Goal: Information Seeking & Learning: Learn about a topic

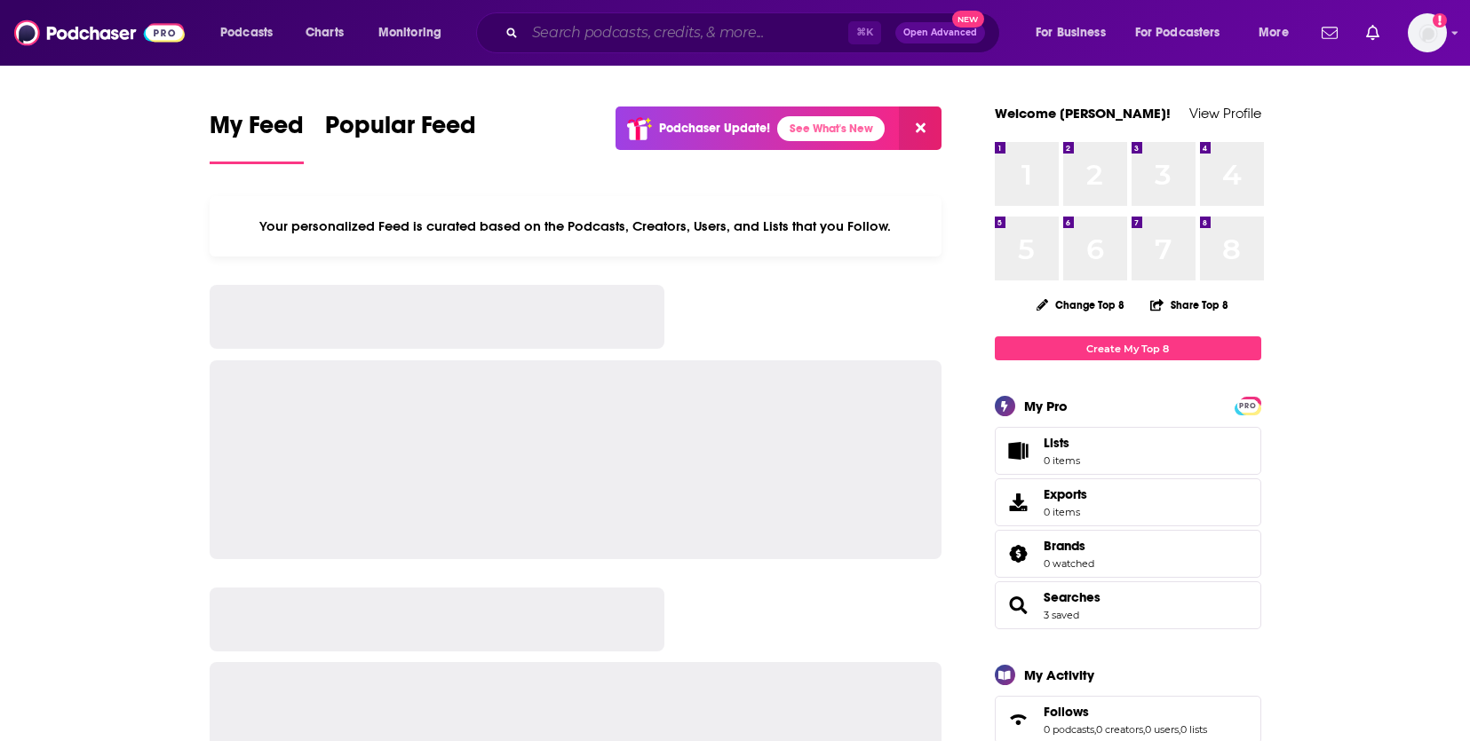
click at [615, 42] on input "Search podcasts, credits, & more..." at bounding box center [686, 33] width 323 height 28
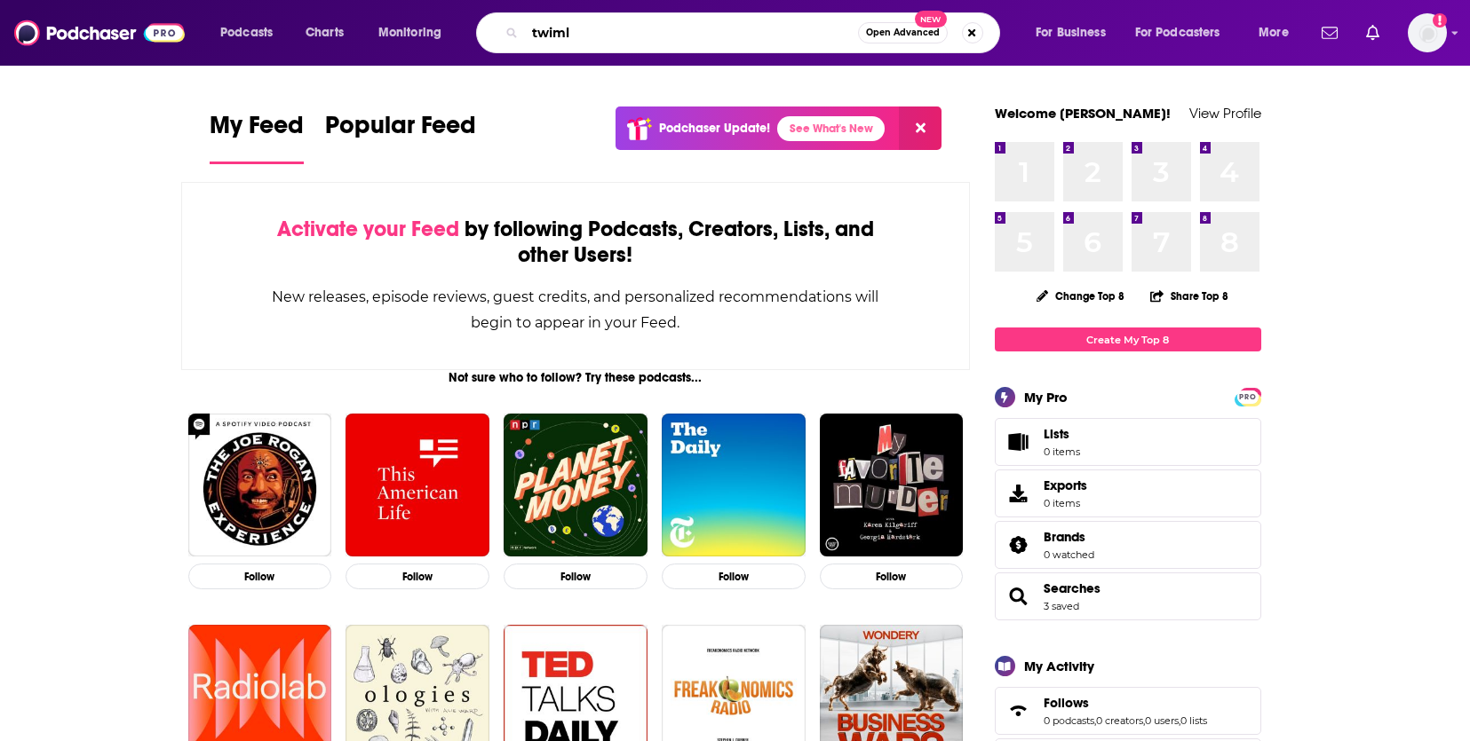
type input "twiml"
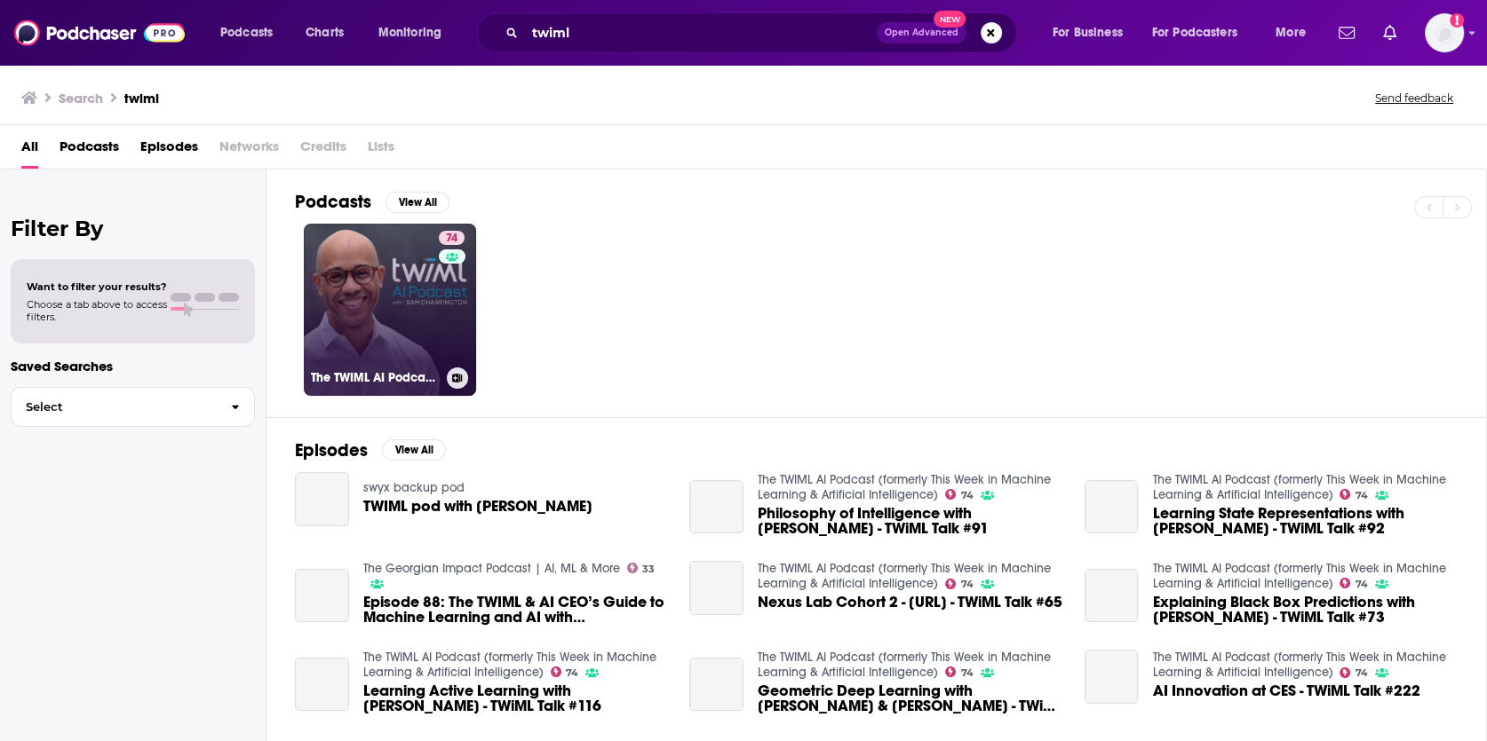
click at [369, 324] on link "74 The TWIML AI Podcast (formerly This Week in Machine Learning & Artificial In…" at bounding box center [390, 310] width 172 height 172
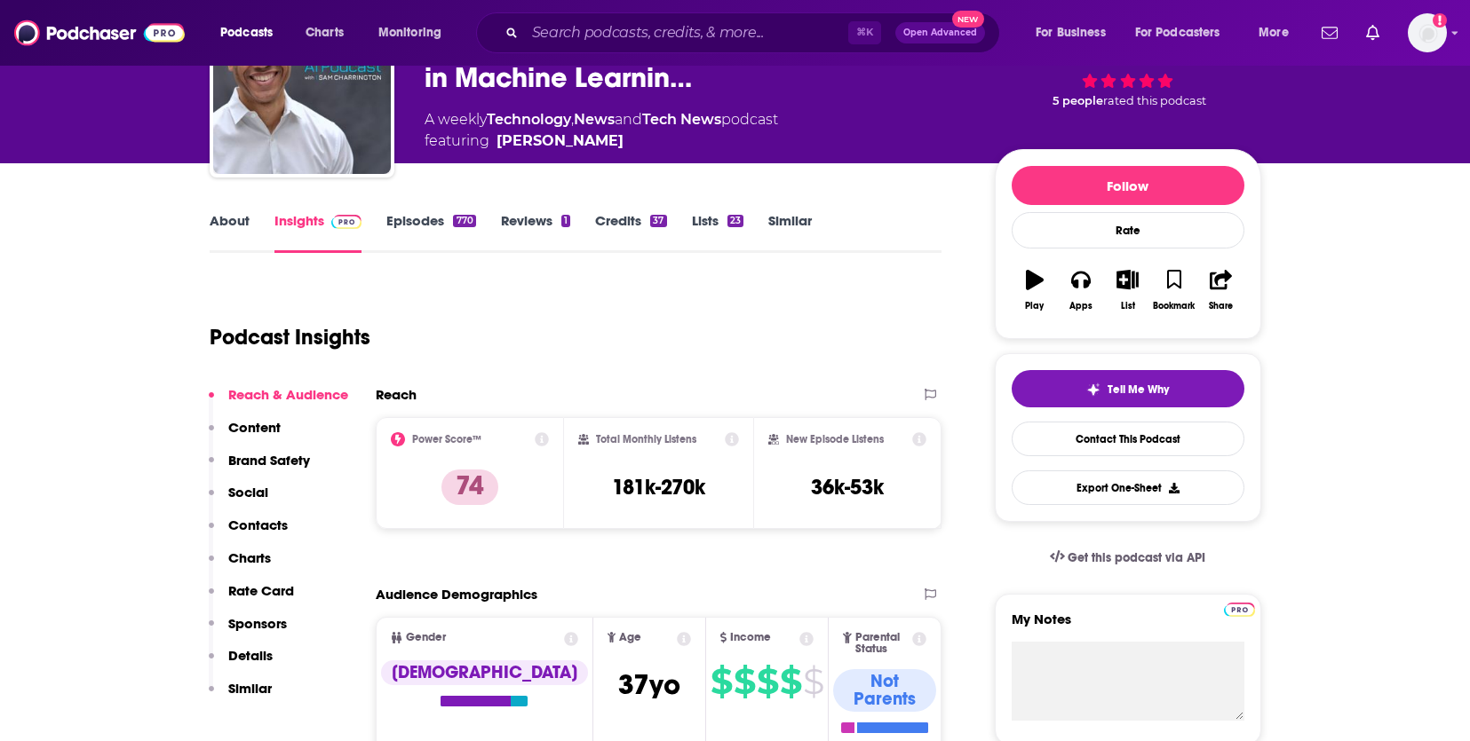
scroll to position [153, 0]
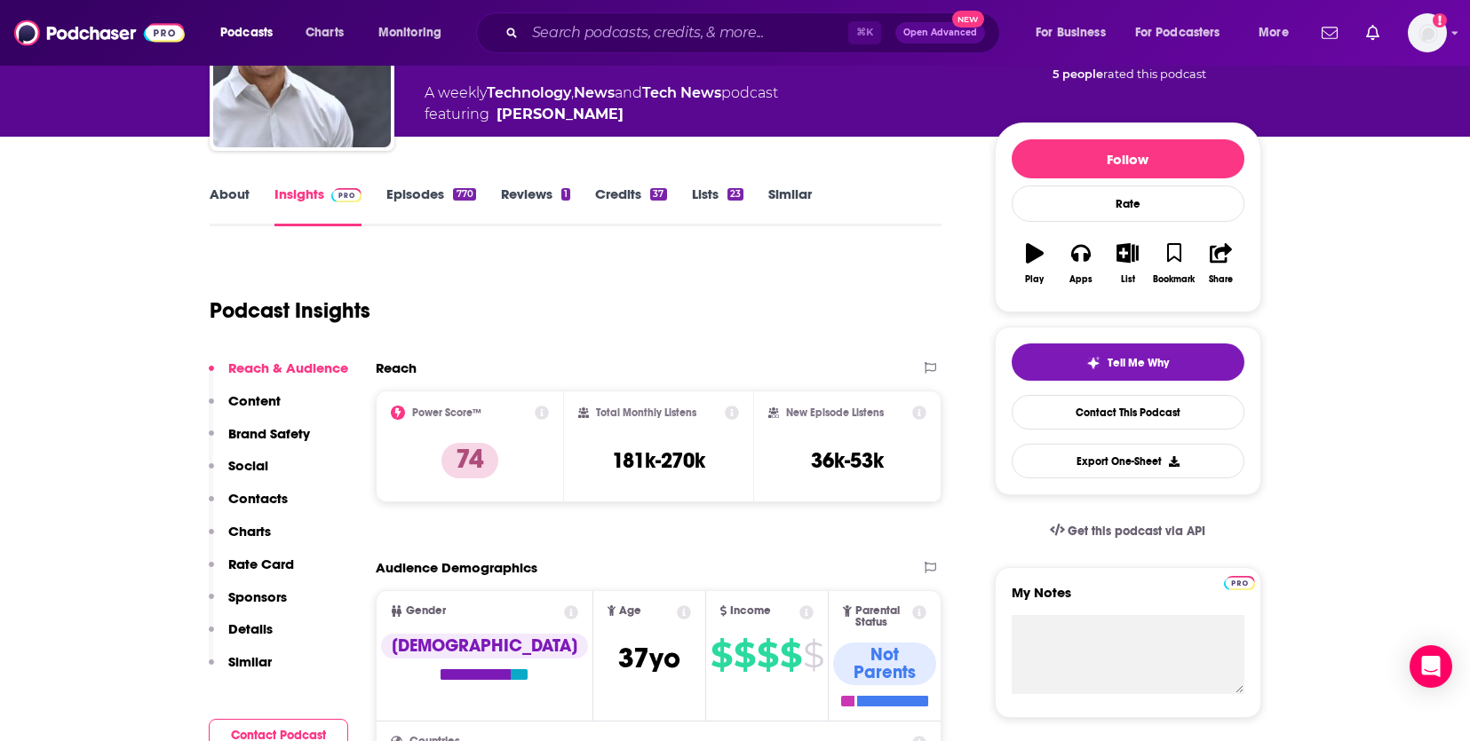
click at [218, 191] on link "About" at bounding box center [230, 206] width 40 height 41
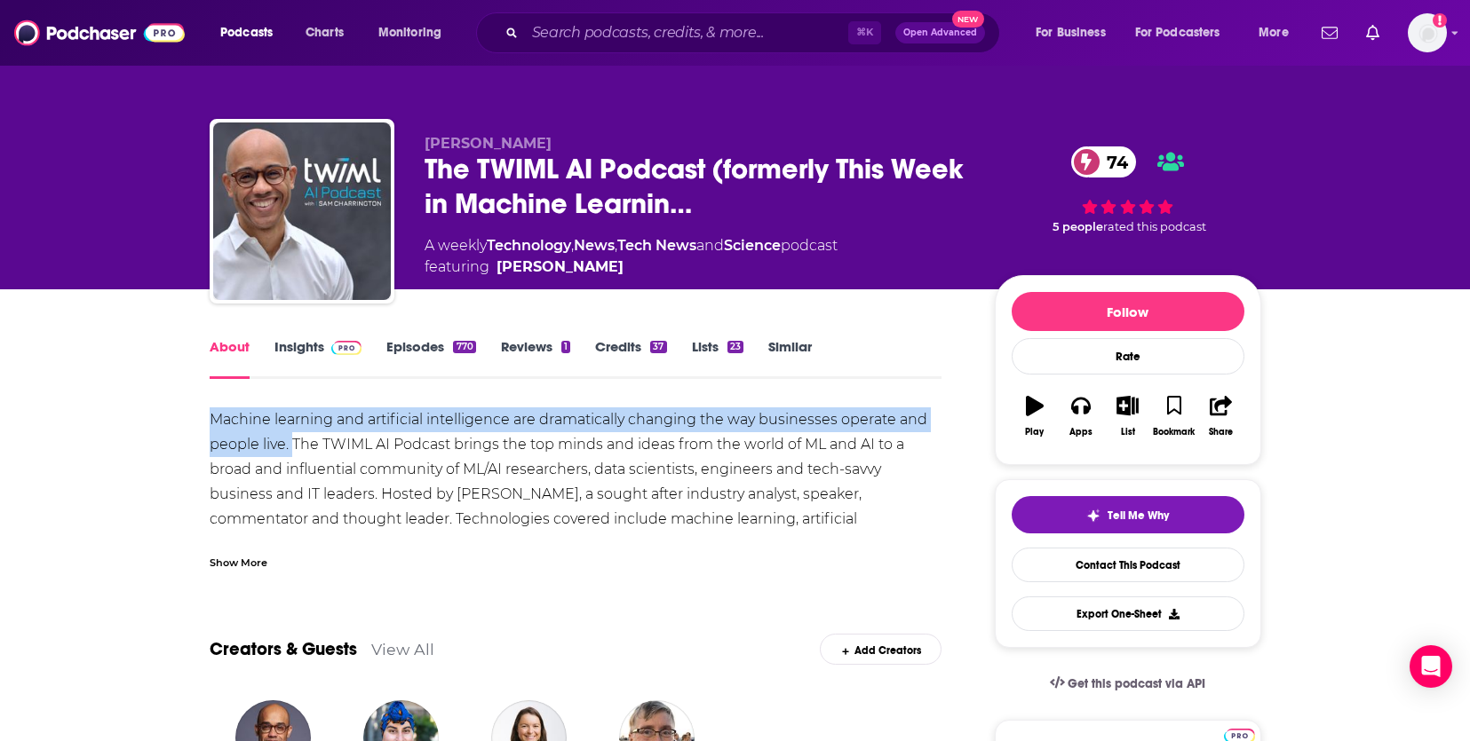
drag, startPoint x: 204, startPoint y: 414, endPoint x: 292, endPoint y: 433, distance: 90.1
copy div "Machine learning and artificial intelligence are dramatically changing the way …"
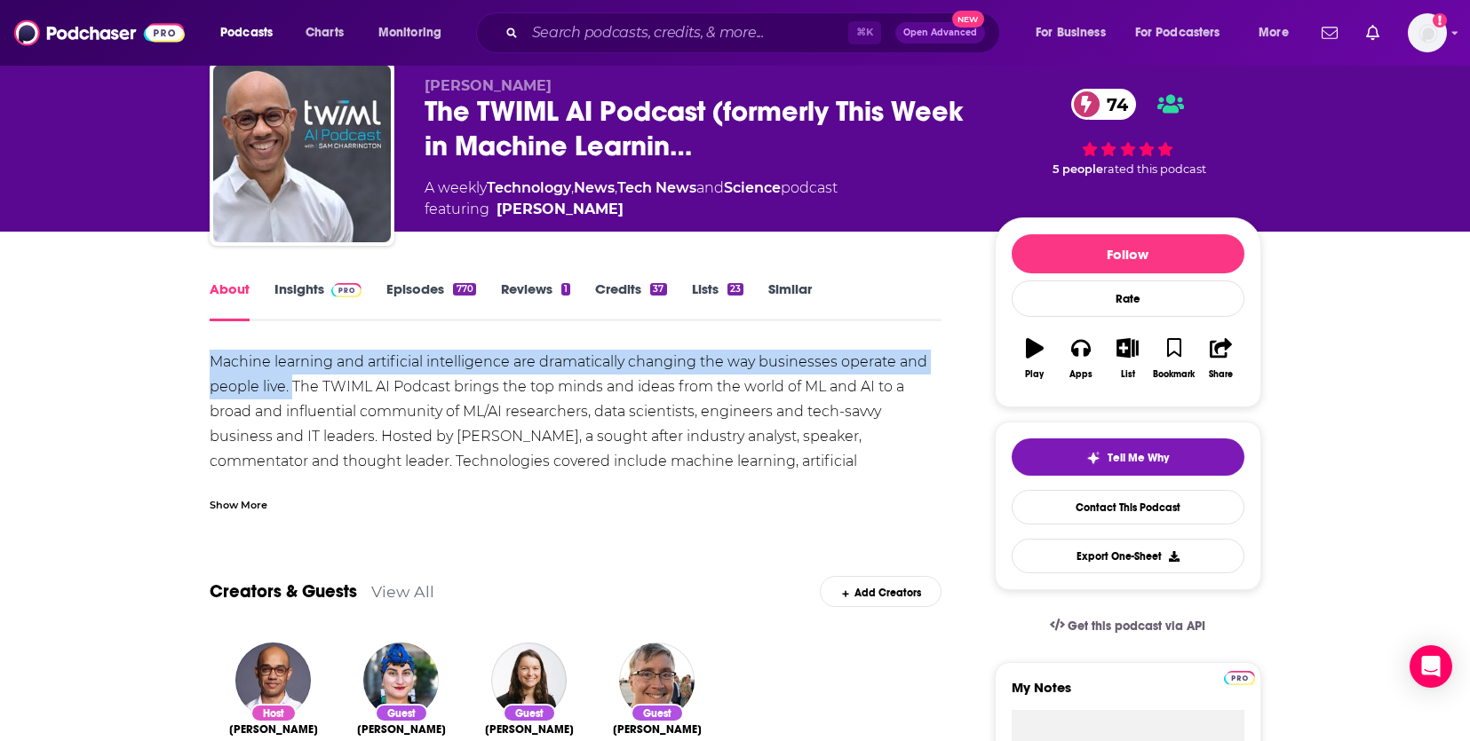
scroll to position [59, 0]
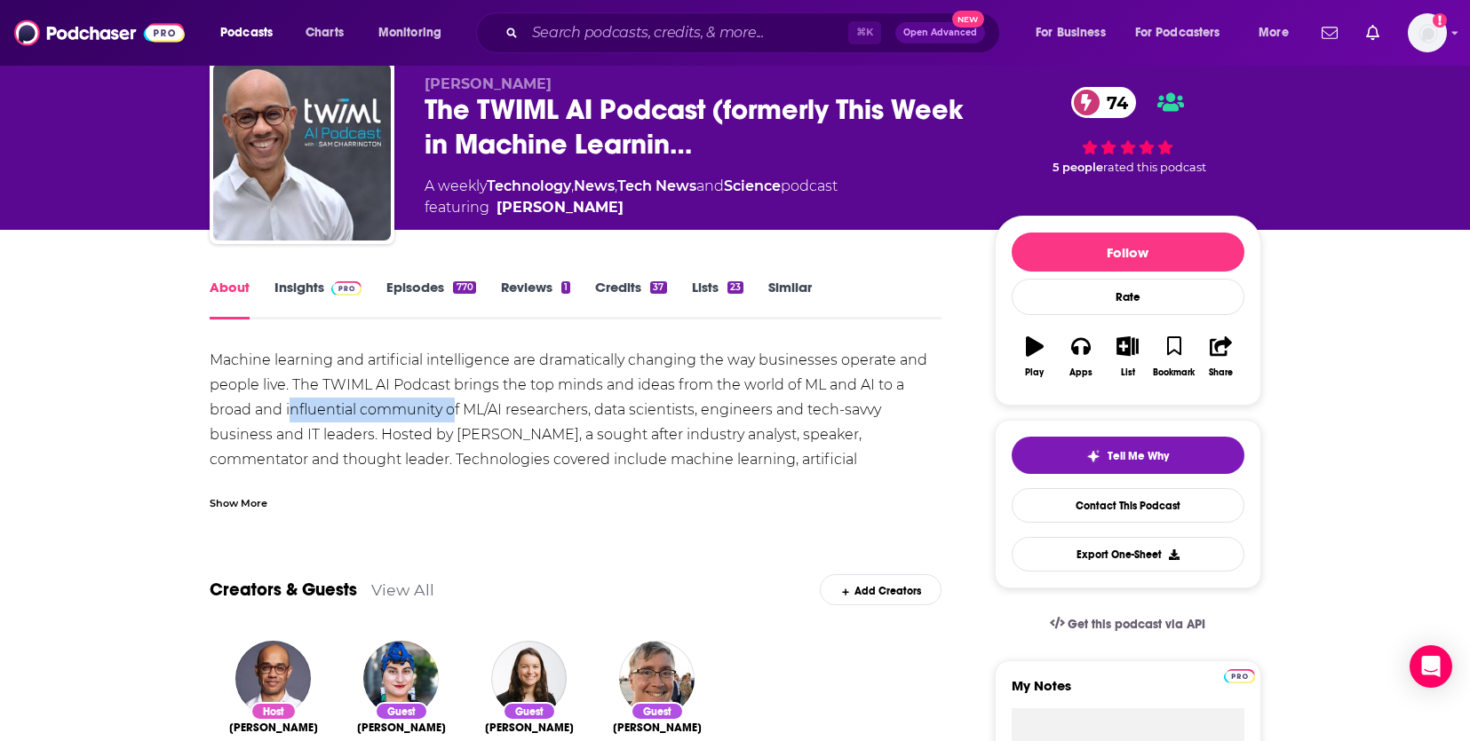
drag, startPoint x: 288, startPoint y: 408, endPoint x: 456, endPoint y: 405, distance: 168.7
click at [456, 405] on div "Machine learning and artificial intelligence are dramatically changing the way …" at bounding box center [576, 435] width 733 height 174
click at [467, 408] on div "Machine learning and artificial intelligence are dramatically changing the way …" at bounding box center [576, 435] width 733 height 174
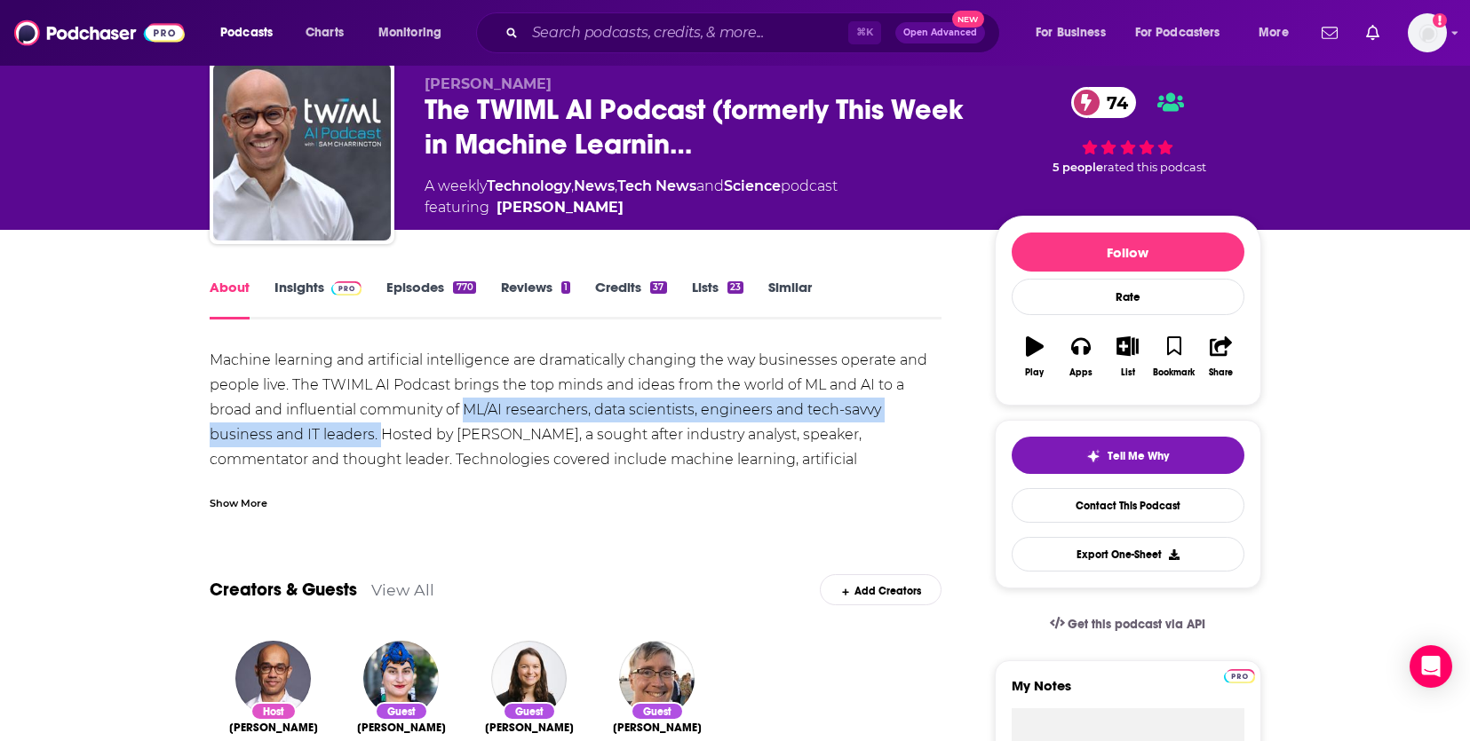
drag, startPoint x: 464, startPoint y: 408, endPoint x: 377, endPoint y: 440, distance: 92.2
click at [377, 440] on div "Machine learning and artificial intelligence are dramatically changing the way …" at bounding box center [576, 435] width 733 height 174
copy div "ML/AI researchers, data scientists, engineers and tech-savvy business and IT le…"
click at [439, 289] on link "Episodes 770" at bounding box center [430, 299] width 89 height 41
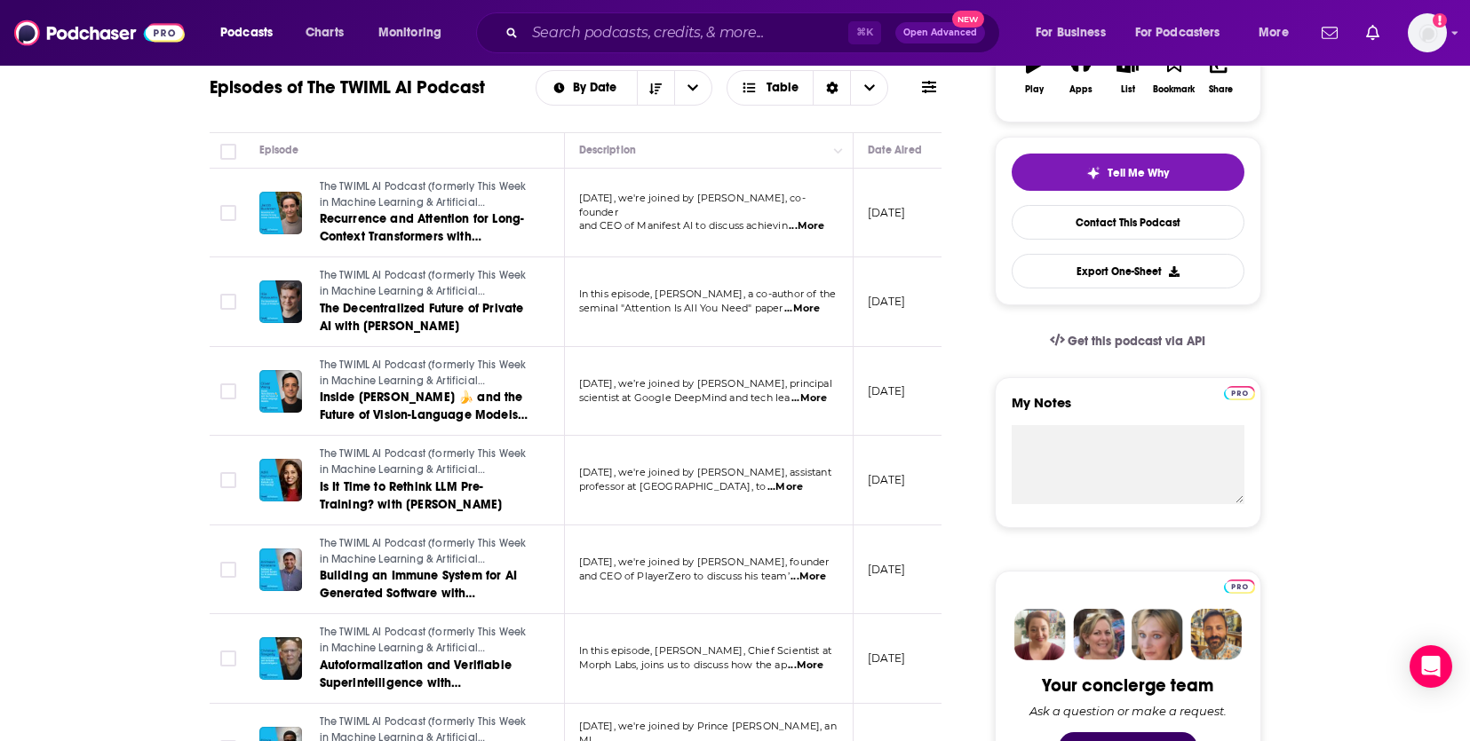
scroll to position [327, 0]
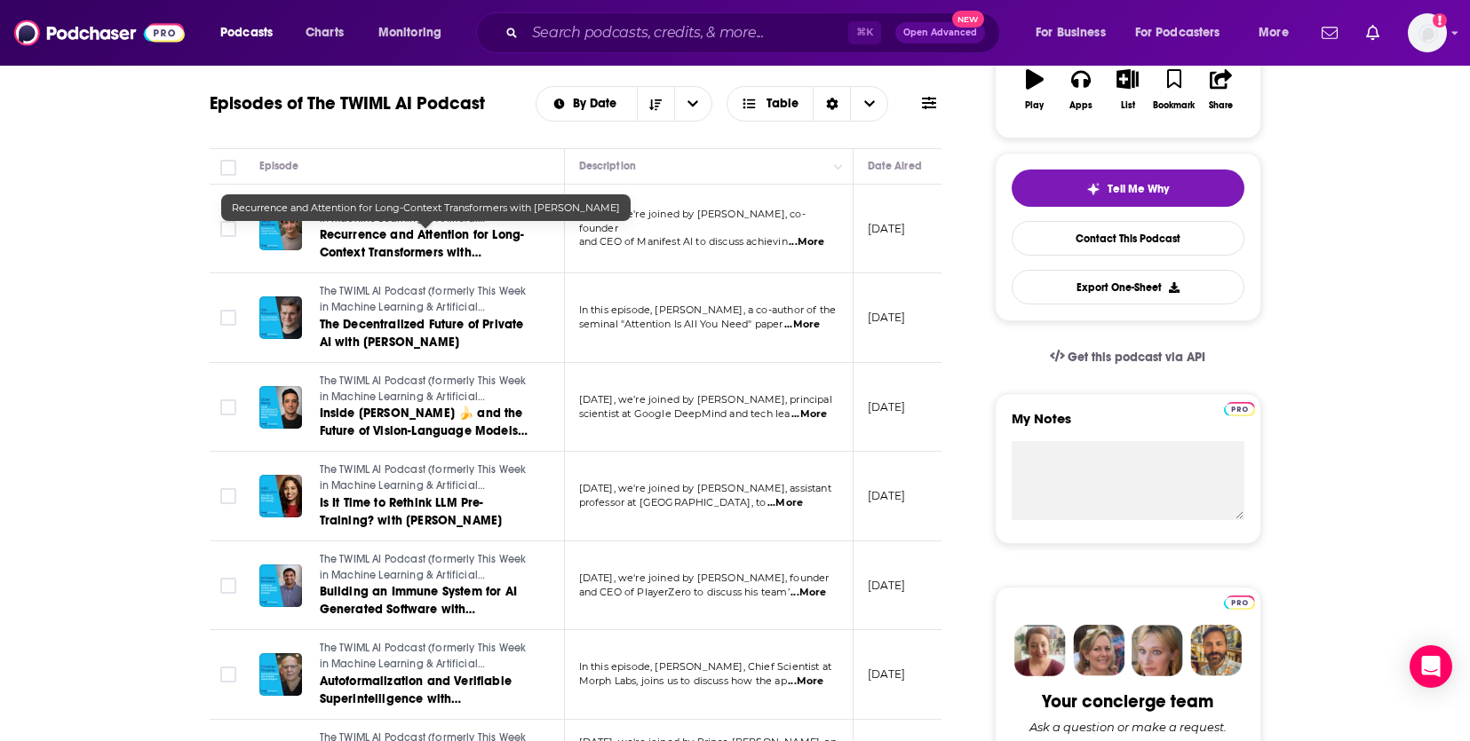
click at [432, 241] on span "Recurrence and Attention for Long-Context Transformers with [PERSON_NAME]" at bounding box center [422, 252] width 205 height 51
